Goal: Information Seeking & Learning: Learn about a topic

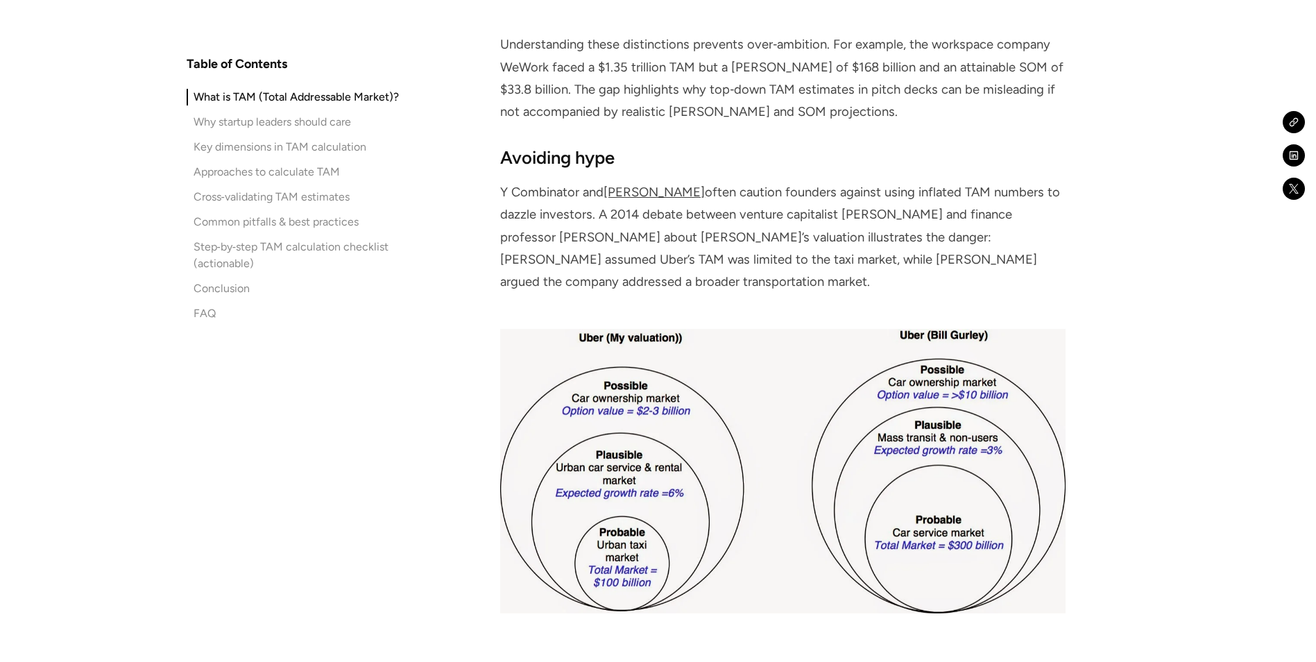
scroll to position [2034, 0]
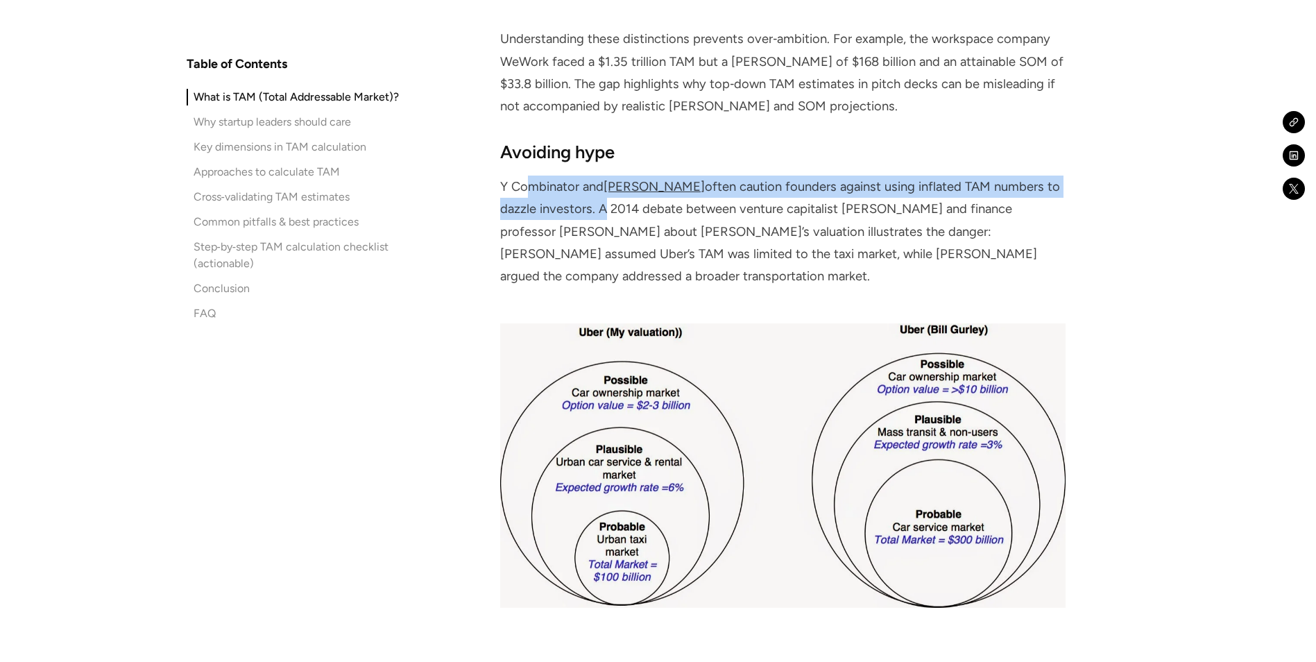
drag, startPoint x: 526, startPoint y: 190, endPoint x: 562, endPoint y: 210, distance: 41.3
click at [562, 210] on p "Y Combinator and [PERSON_NAME] often caution founders against using inflated TA…" at bounding box center [782, 232] width 565 height 112
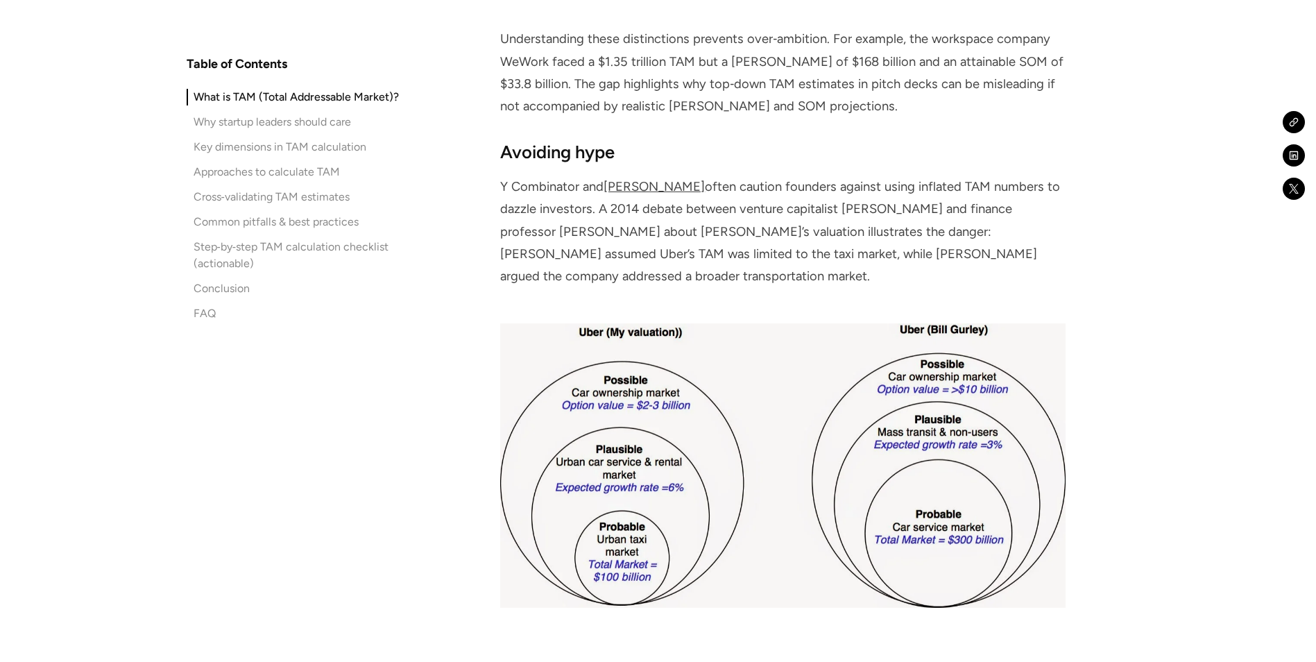
drag, startPoint x: 562, startPoint y: 210, endPoint x: 685, endPoint y: 224, distance: 123.6
click at [685, 224] on p "Y Combinator and [PERSON_NAME] often caution founders against using inflated TA…" at bounding box center [782, 232] width 565 height 112
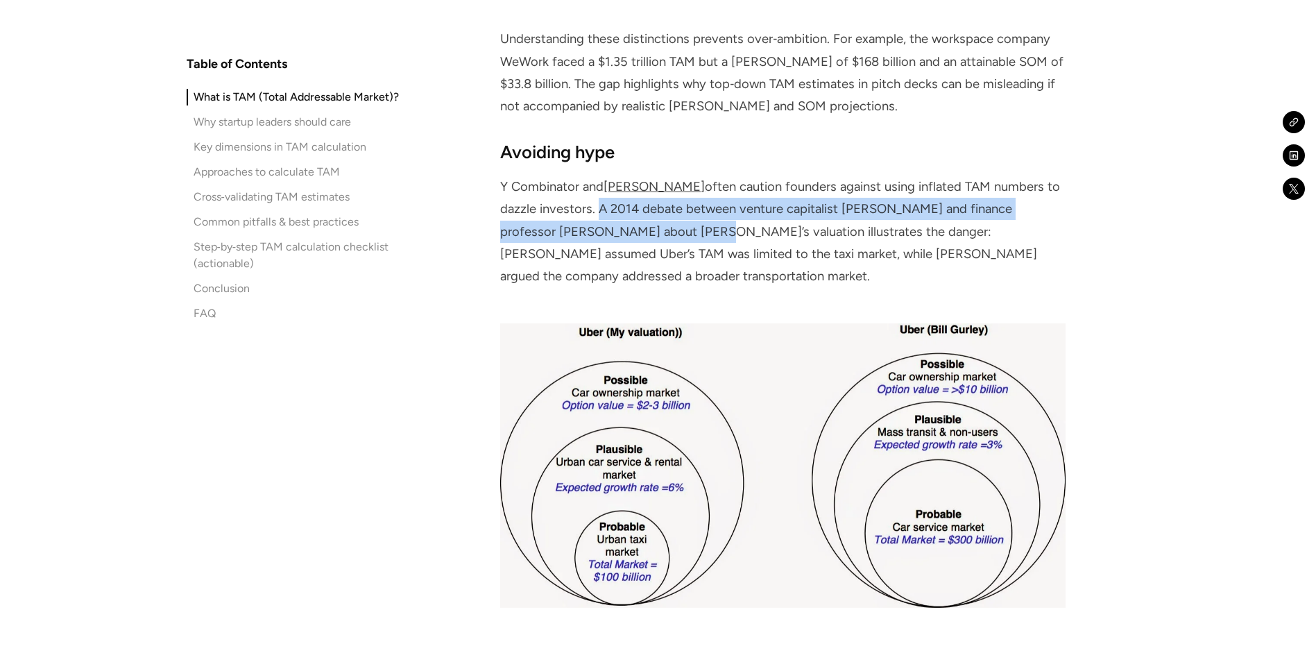
drag, startPoint x: 556, startPoint y: 211, endPoint x: 628, endPoint y: 241, distance: 78.3
click at [628, 241] on p "Y Combinator and [PERSON_NAME] often caution founders against using inflated TA…" at bounding box center [782, 232] width 565 height 112
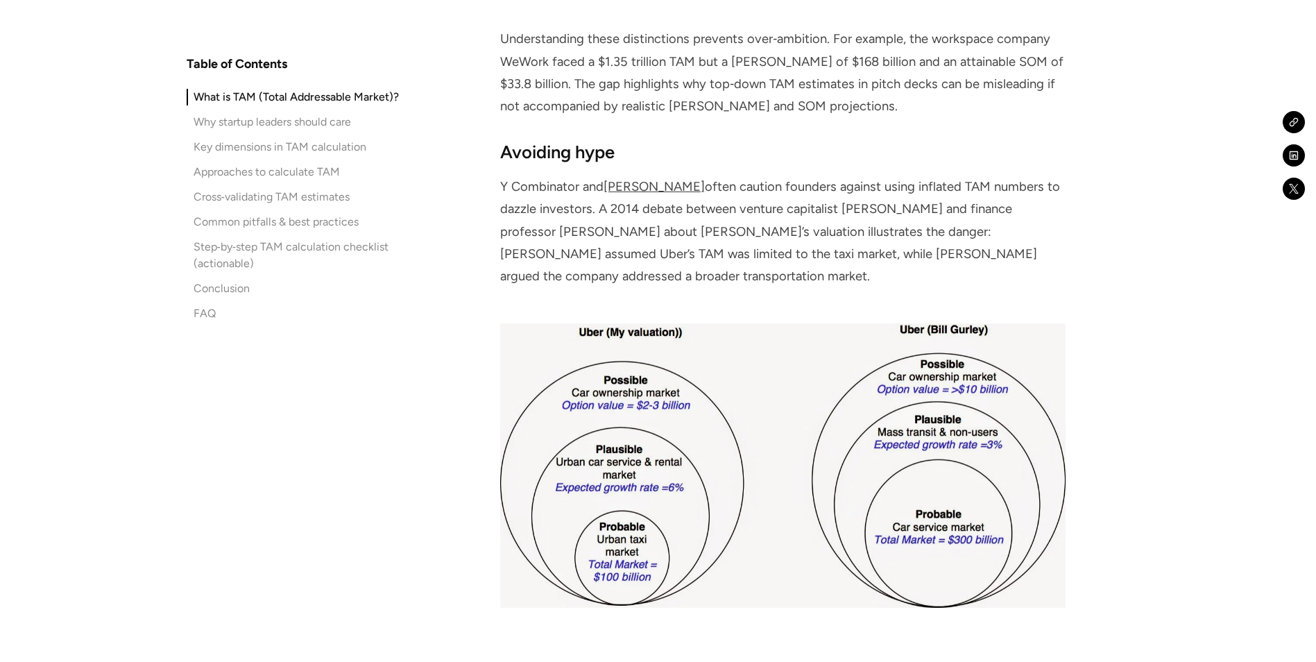
scroll to position [2096, 0]
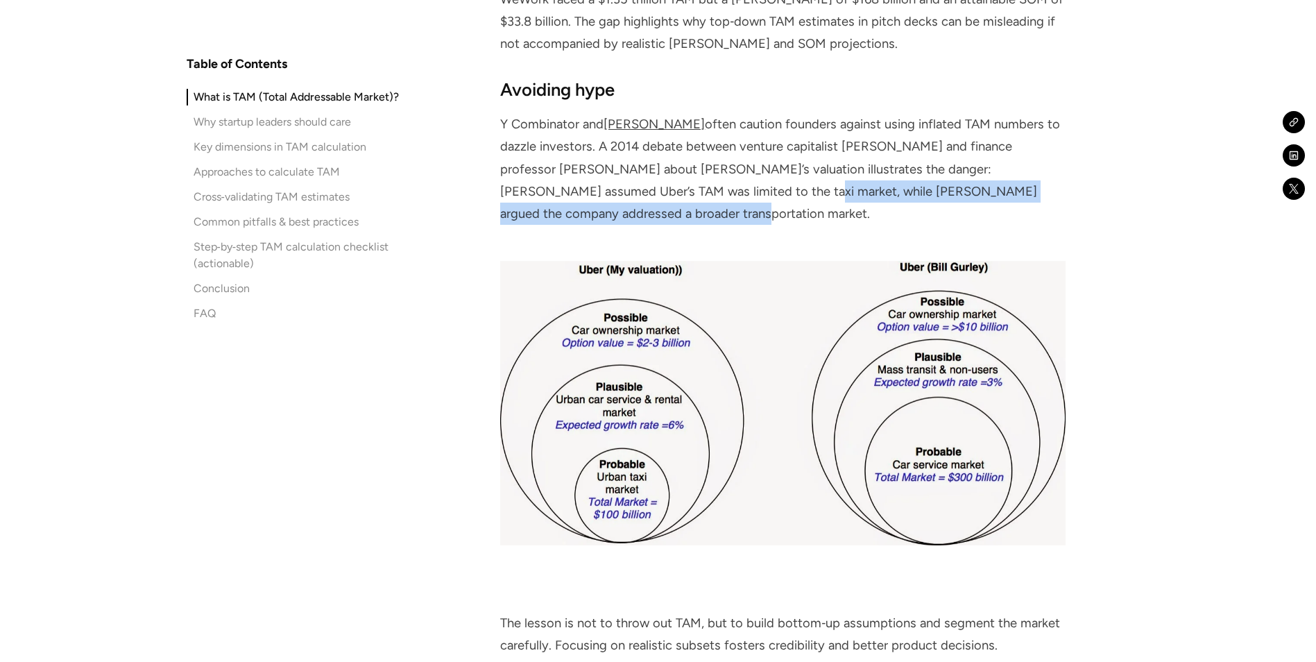
drag, startPoint x: 651, startPoint y: 192, endPoint x: 692, endPoint y: 208, distance: 43.3
click at [692, 208] on p "Y Combinator and [PERSON_NAME] often caution founders against using inflated TA…" at bounding box center [782, 169] width 565 height 112
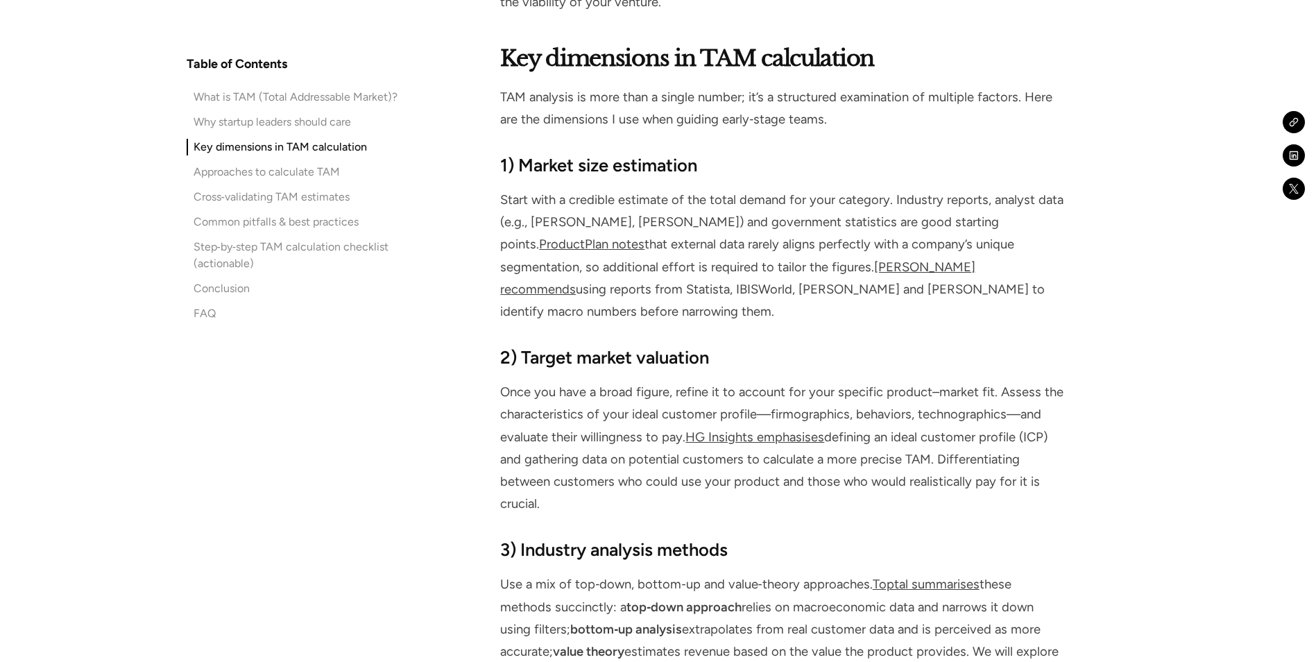
scroll to position [3561, 0]
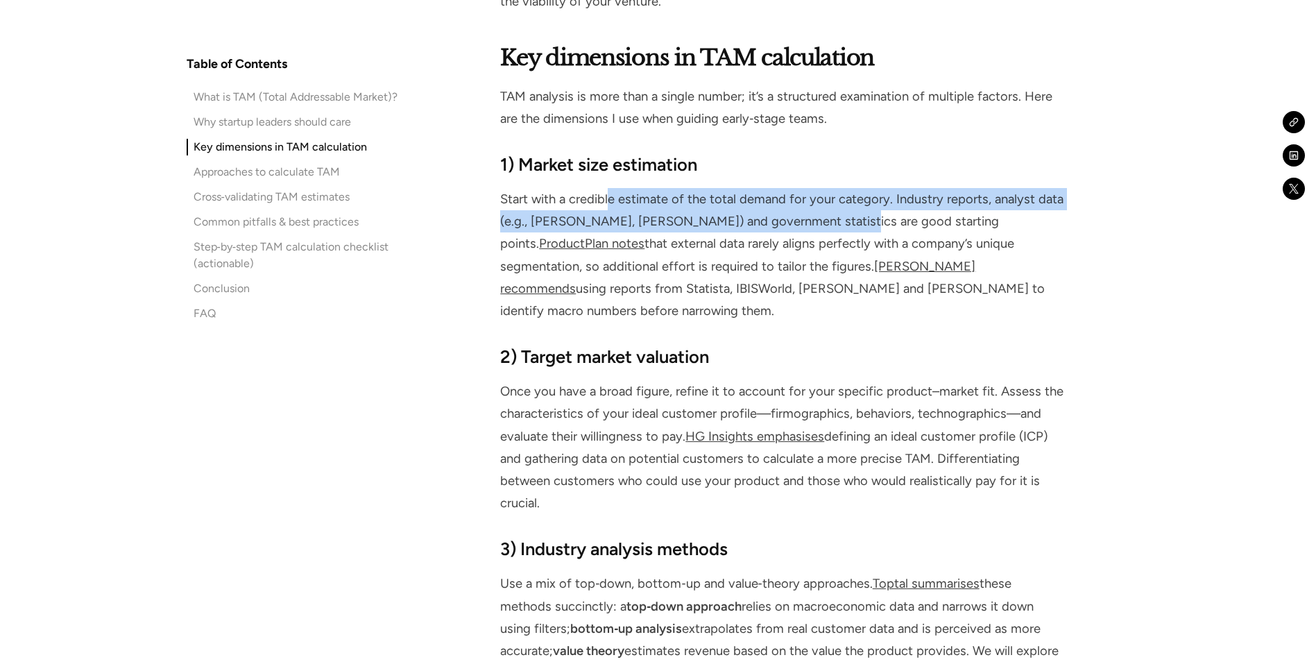
drag, startPoint x: 609, startPoint y: 179, endPoint x: 823, endPoint y: 199, distance: 215.3
click at [823, 199] on p "Start with a credible estimate of the total demand for your category. Industry …" at bounding box center [782, 255] width 565 height 134
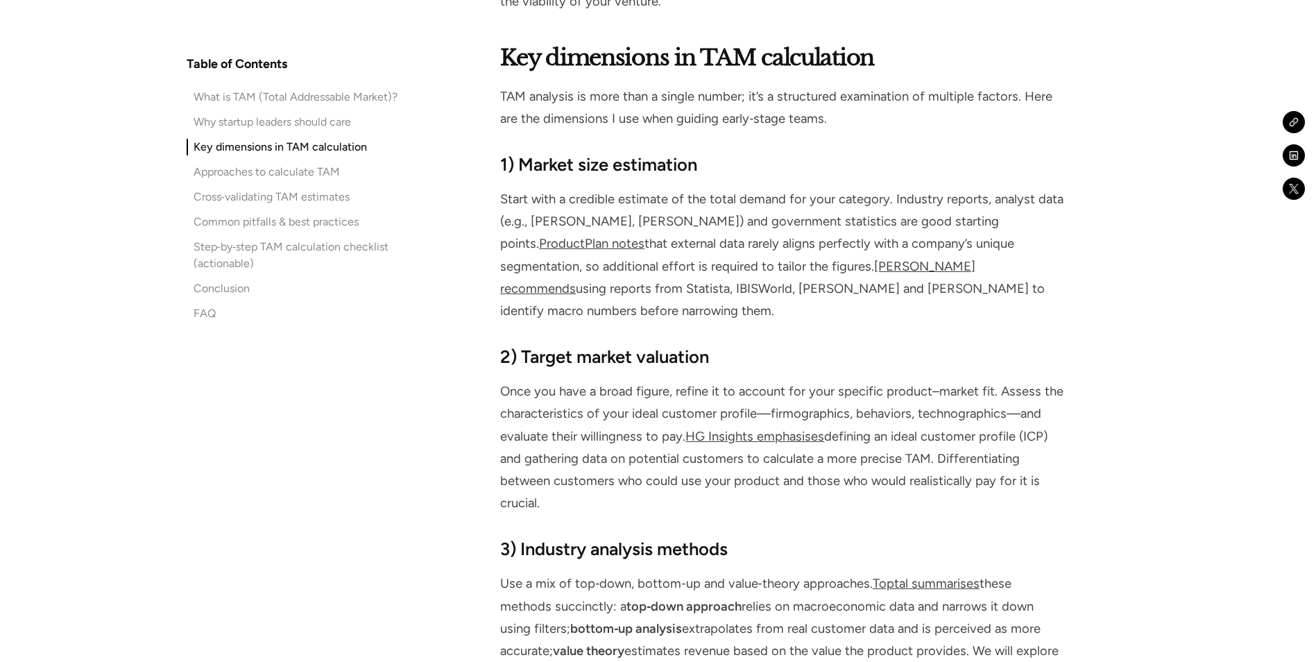
drag, startPoint x: 823, startPoint y: 199, endPoint x: 788, endPoint y: 212, distance: 37.8
click at [788, 212] on p "Start with a credible estimate of the total demand for your category. Industry …" at bounding box center [782, 255] width 565 height 134
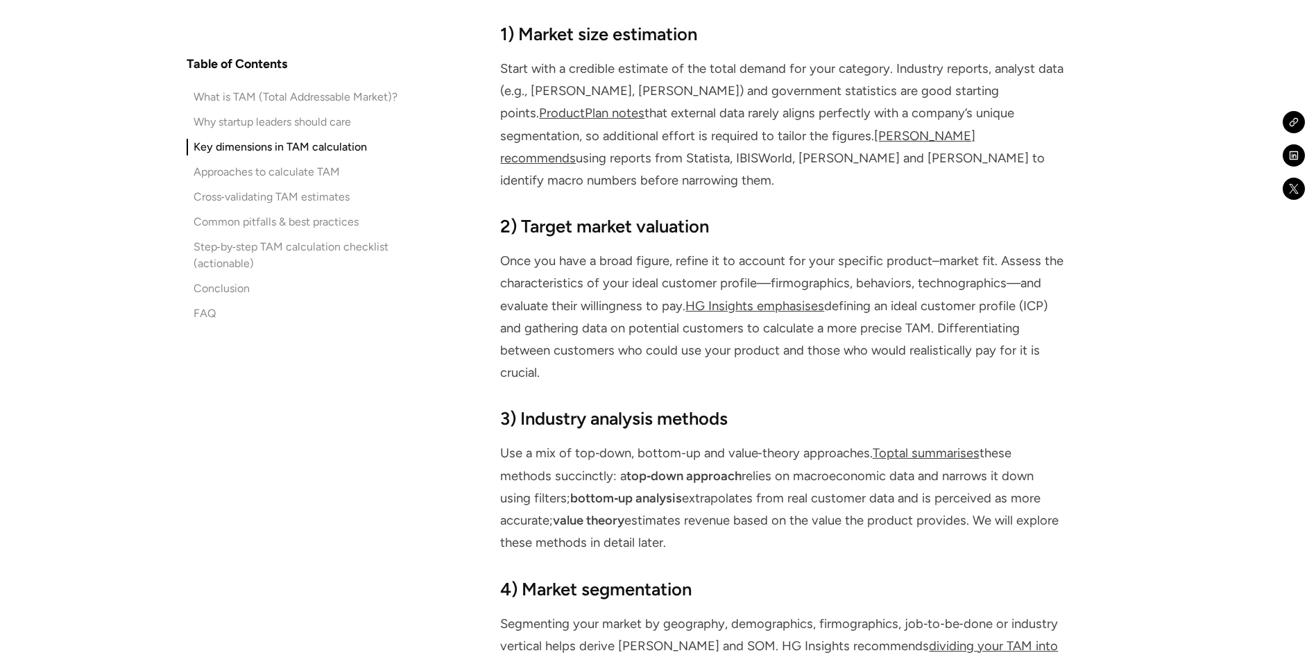
scroll to position [3692, 0]
drag, startPoint x: 688, startPoint y: 216, endPoint x: 689, endPoint y: 268, distance: 52.0
click at [689, 268] on p "Once you have a broad figure, refine it to account for your specific product–ma…" at bounding box center [782, 316] width 565 height 134
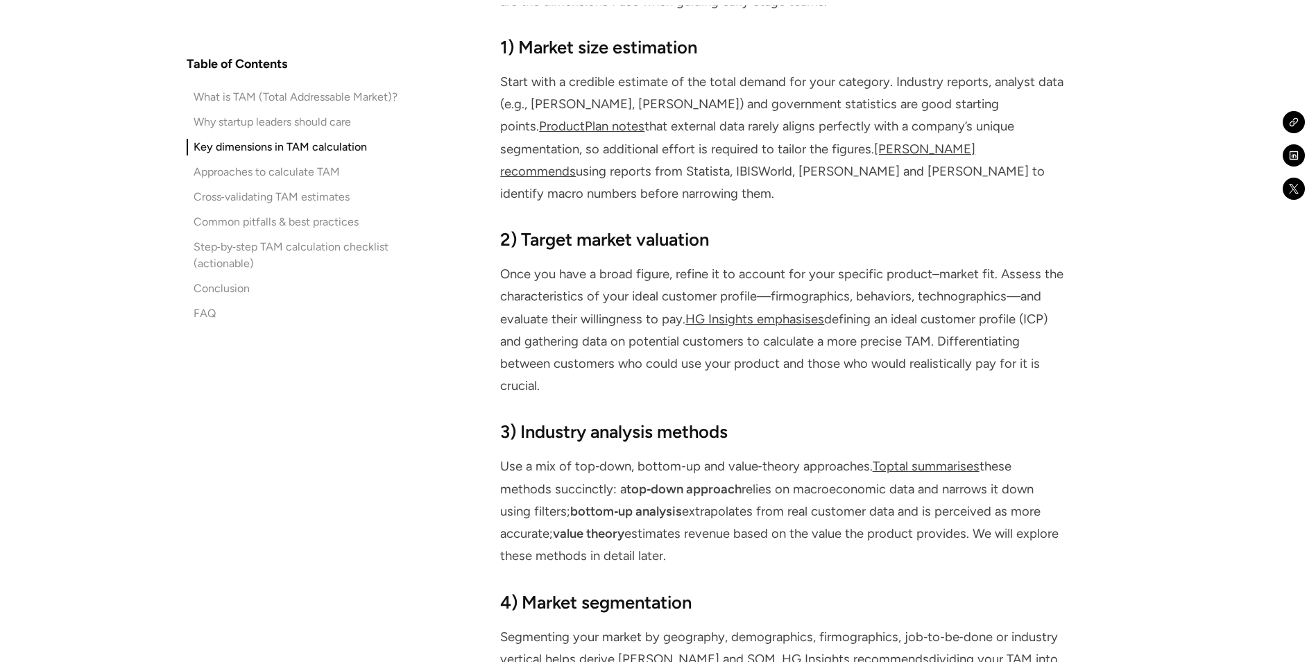
scroll to position [3682, 0]
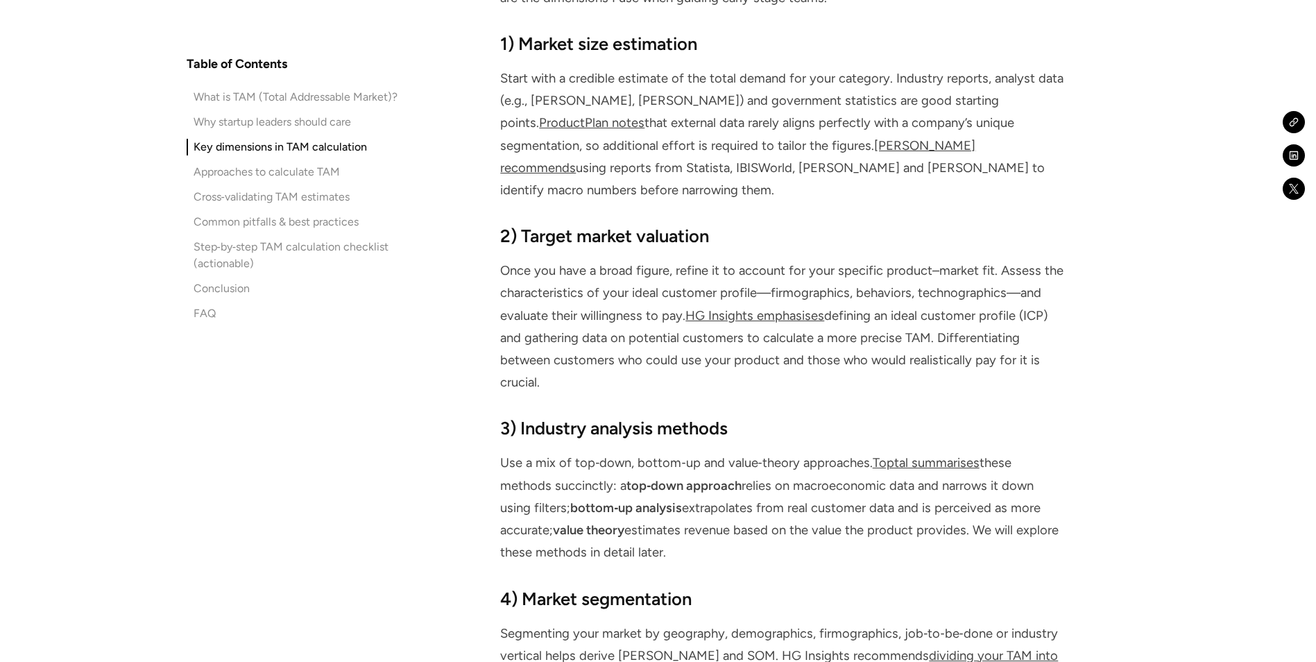
click at [683, 312] on p "Once you have a broad figure, refine it to account for your specific product–ma…" at bounding box center [782, 326] width 565 height 134
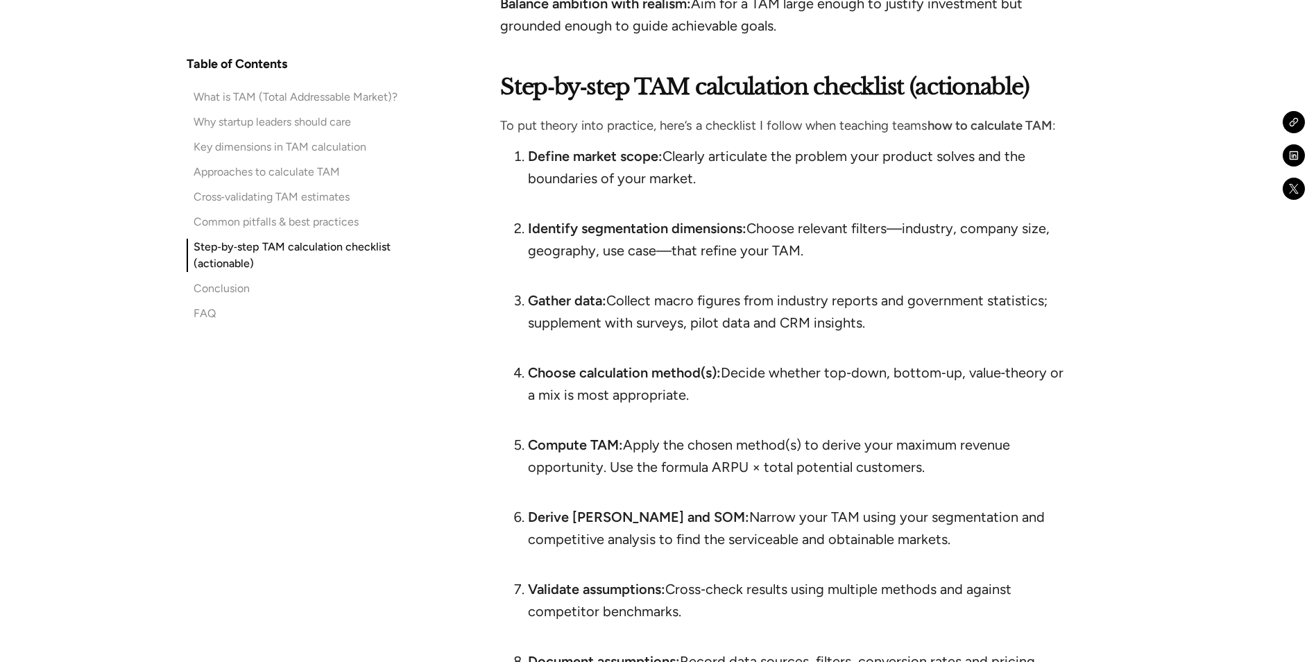
scroll to position [8460, 0]
drag, startPoint x: 624, startPoint y: 398, endPoint x: 927, endPoint y: 404, distance: 303.2
click at [927, 433] on li "Compute TAM: Apply the chosen method(s) to derive your maximum revenue opportun…" at bounding box center [796, 466] width 537 height 67
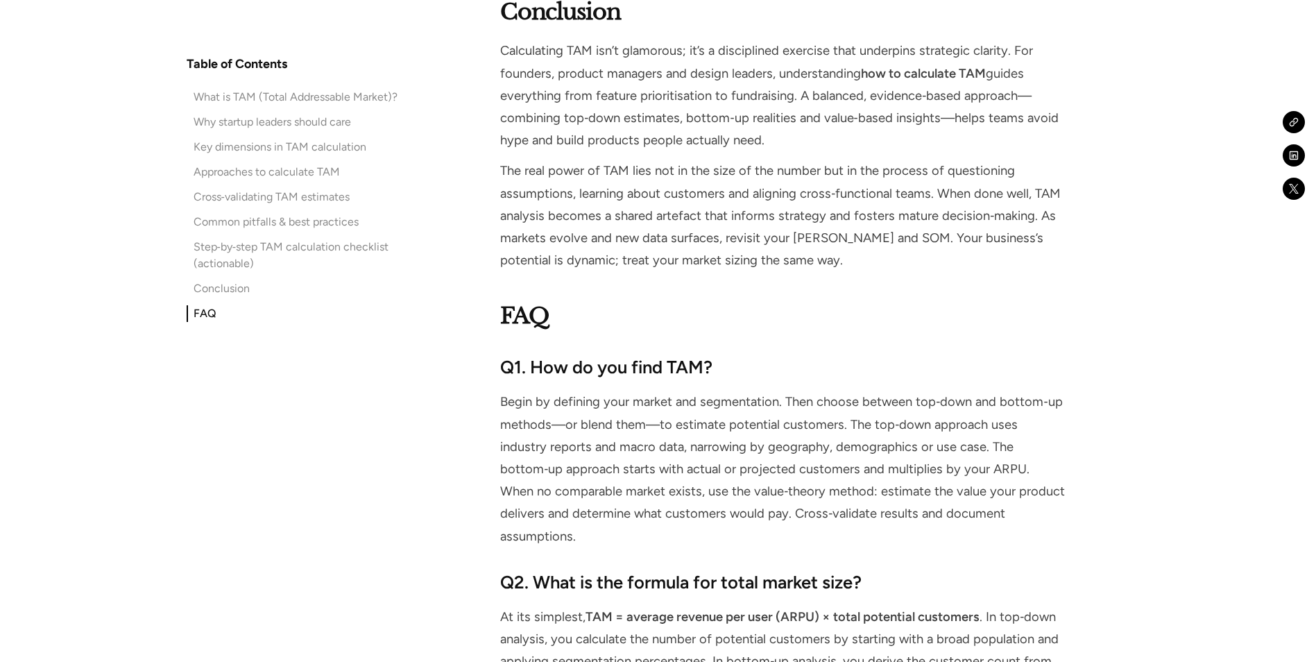
scroll to position [9337, 0]
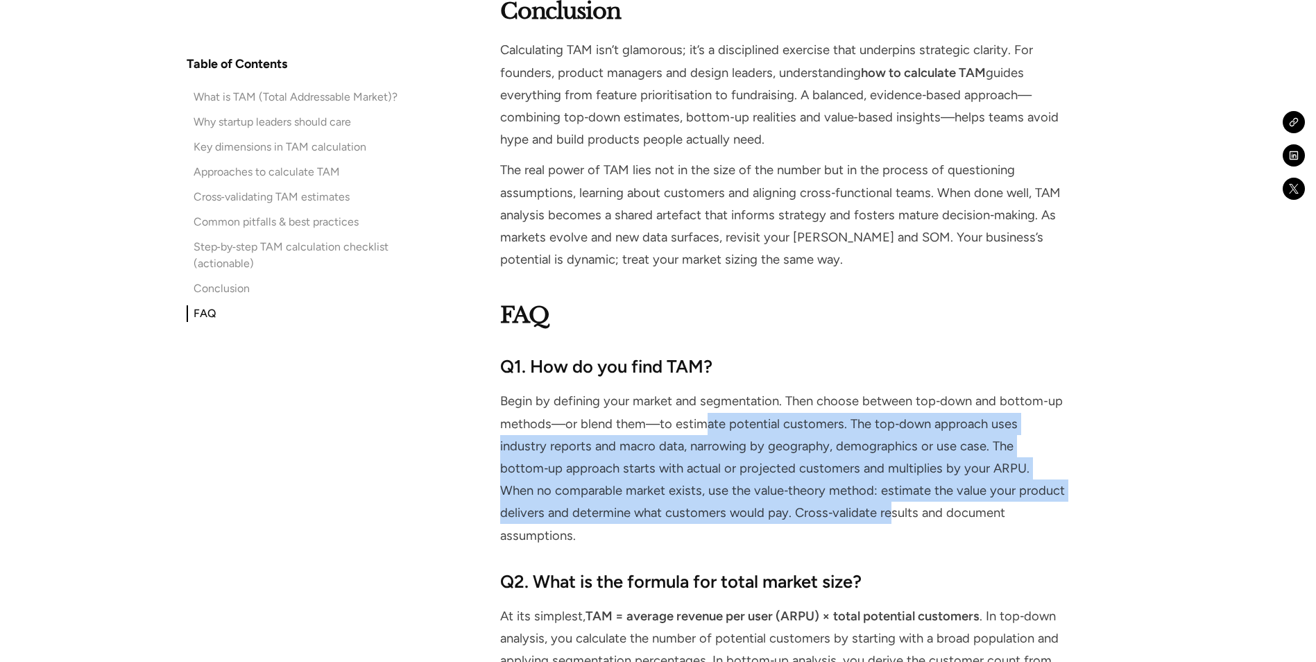
drag, startPoint x: 702, startPoint y: 354, endPoint x: 841, endPoint y: 445, distance: 166.2
click at [841, 445] on p "Begin by defining your market and segmentation. Then choose between top‑down an…" at bounding box center [782, 468] width 565 height 156
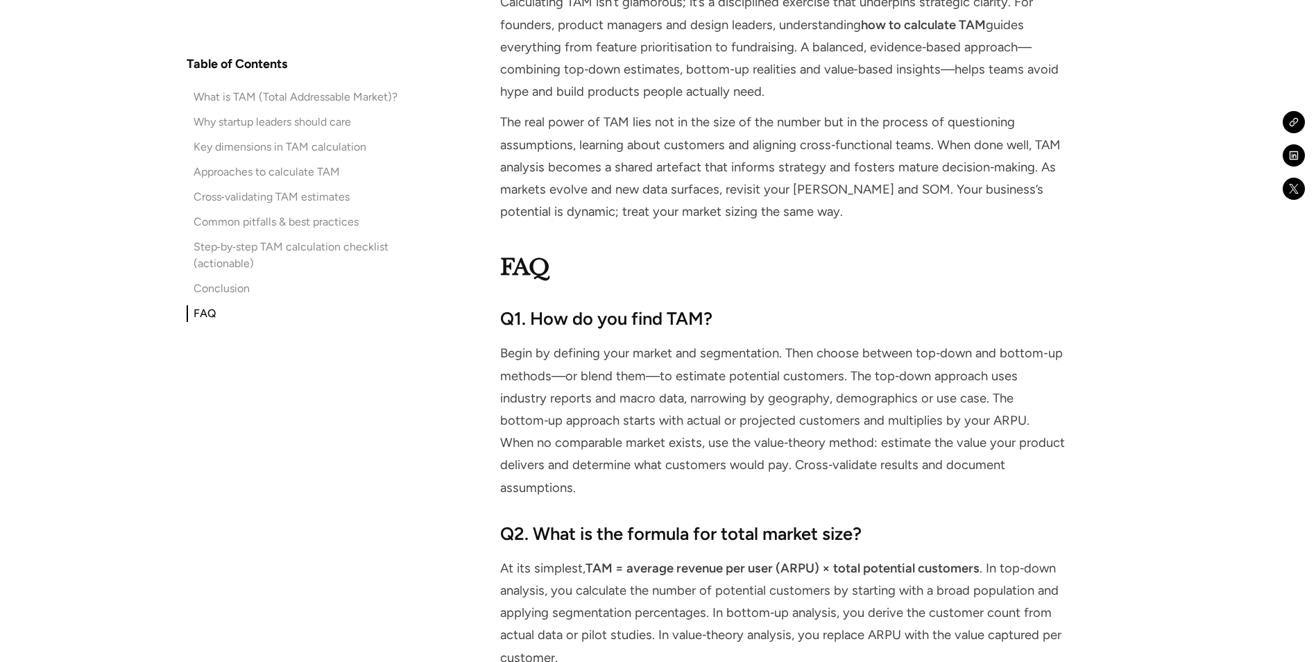
scroll to position [9401, 0]
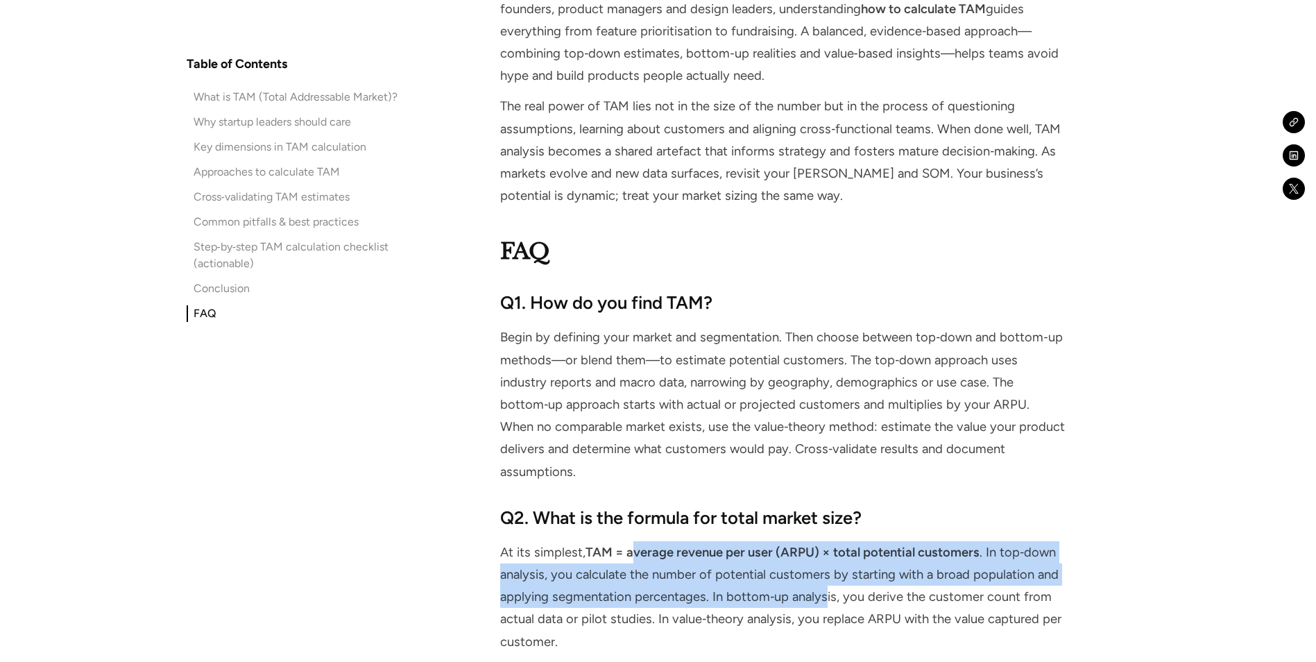
drag, startPoint x: 633, startPoint y: 466, endPoint x: 824, endPoint y: 515, distance: 197.5
click at [824, 541] on p "At its simplest, TAM = average revenue per user (ARPU) × total potential custom…" at bounding box center [782, 597] width 565 height 112
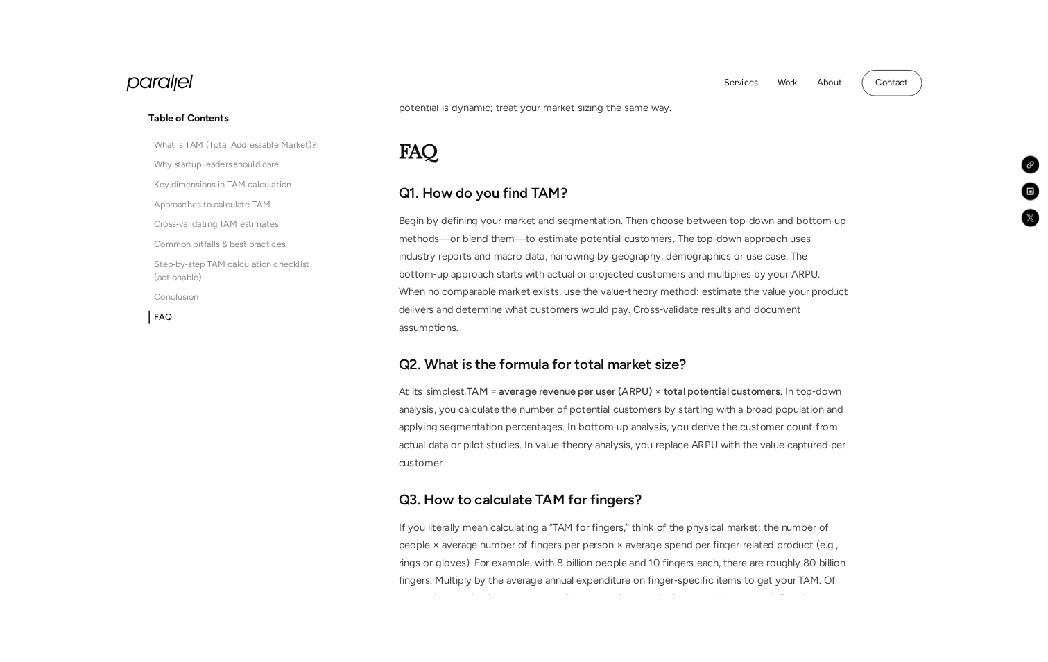
scroll to position [9545, 0]
